Goal: Task Accomplishment & Management: Manage account settings

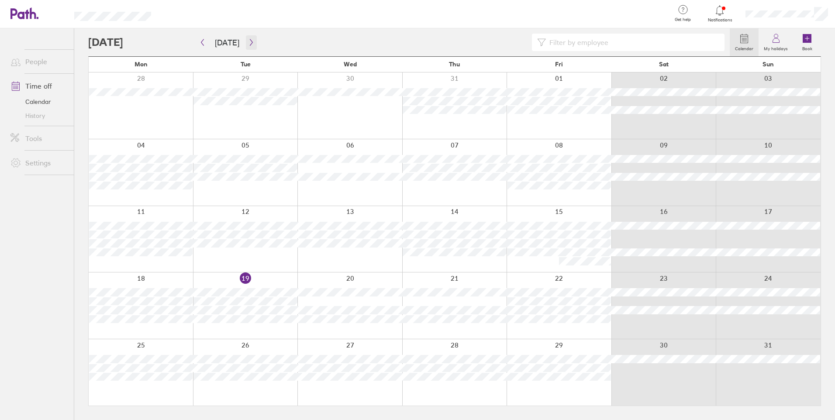
click at [248, 42] on icon "button" at bounding box center [251, 42] width 7 height 7
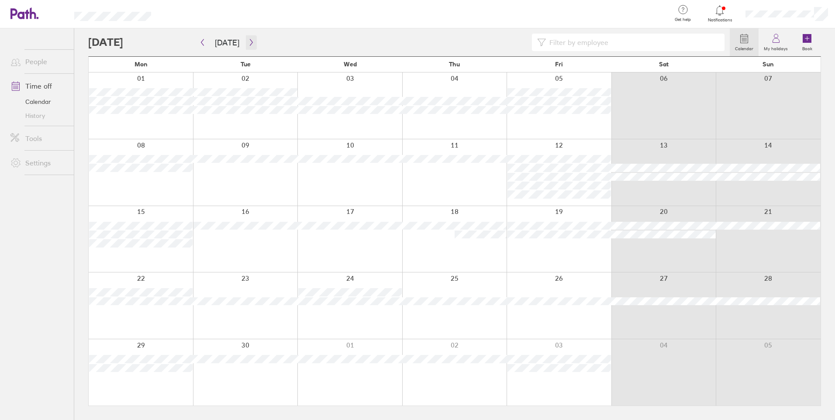
click at [248, 43] on icon "button" at bounding box center [251, 42] width 7 height 7
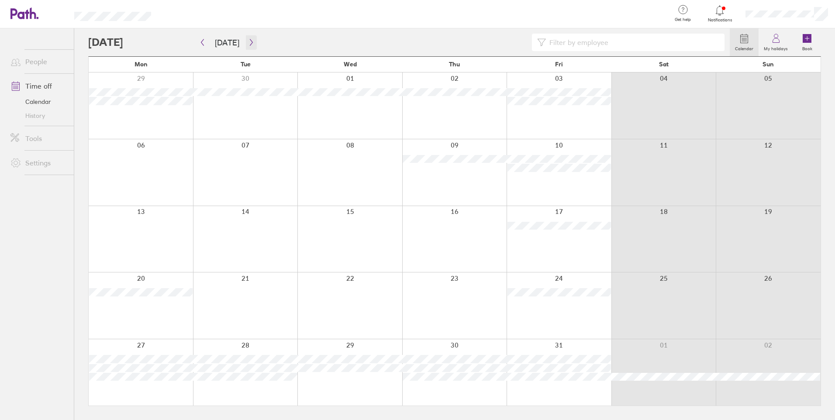
click at [248, 43] on icon "button" at bounding box center [251, 42] width 7 height 7
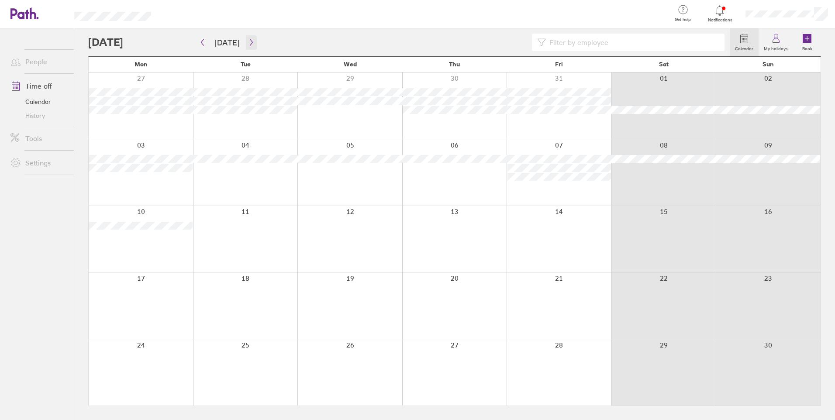
click at [248, 43] on icon "button" at bounding box center [251, 42] width 7 height 7
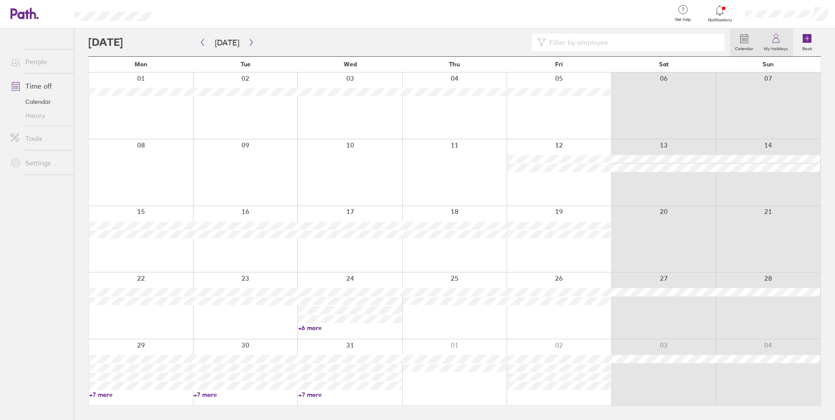
click at [786, 37] on link "My holidays" at bounding box center [776, 42] width 35 height 28
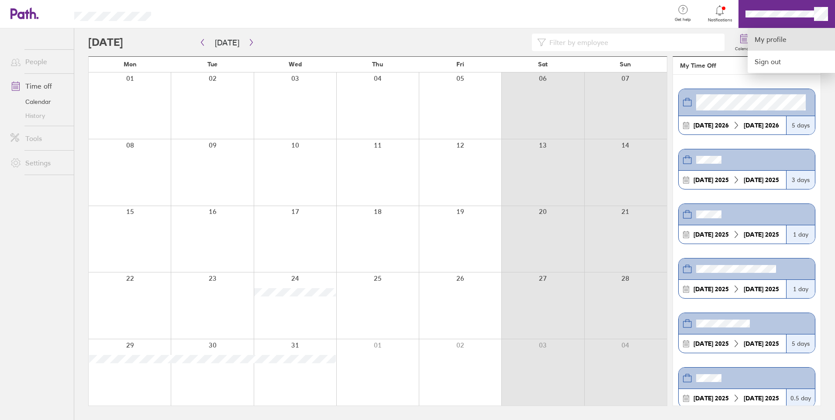
click at [780, 39] on link "My profile" at bounding box center [791, 39] width 87 height 22
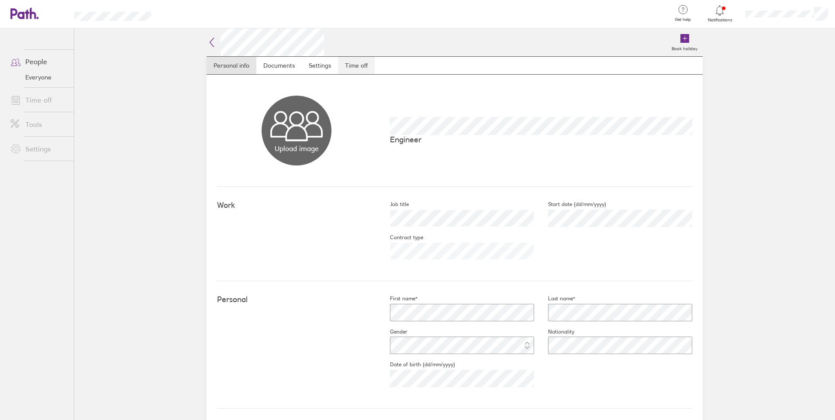
click at [346, 64] on link "Time off" at bounding box center [356, 65] width 37 height 17
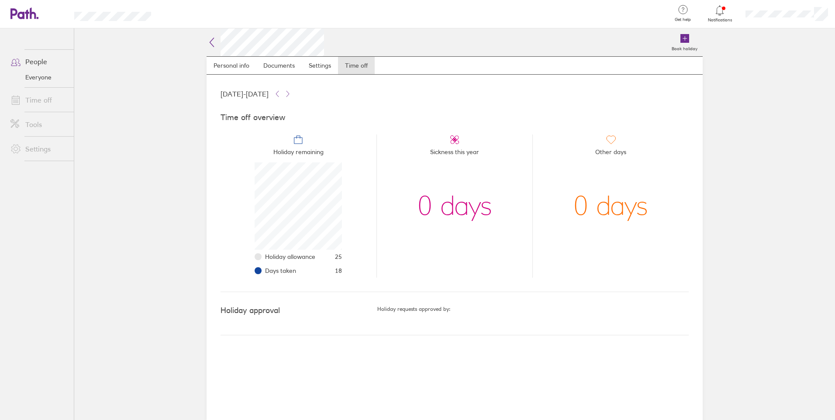
scroll to position [87, 87]
click at [49, 99] on link "Time off" at bounding box center [38, 99] width 70 height 17
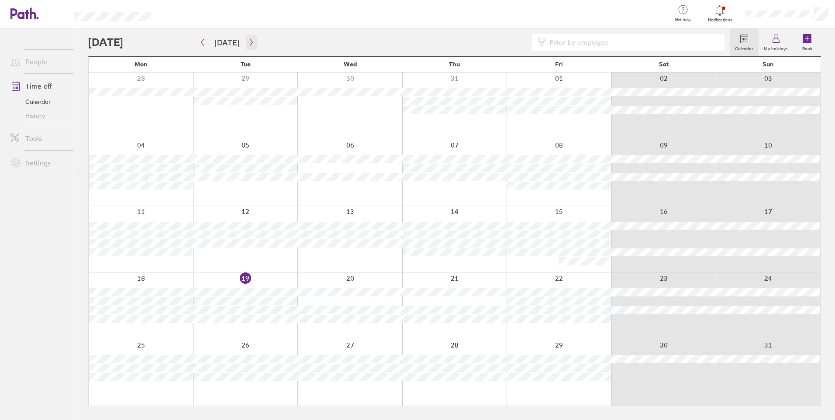
click at [246, 45] on button "button" at bounding box center [251, 42] width 11 height 14
